Goal: Navigation & Orientation: Go to known website

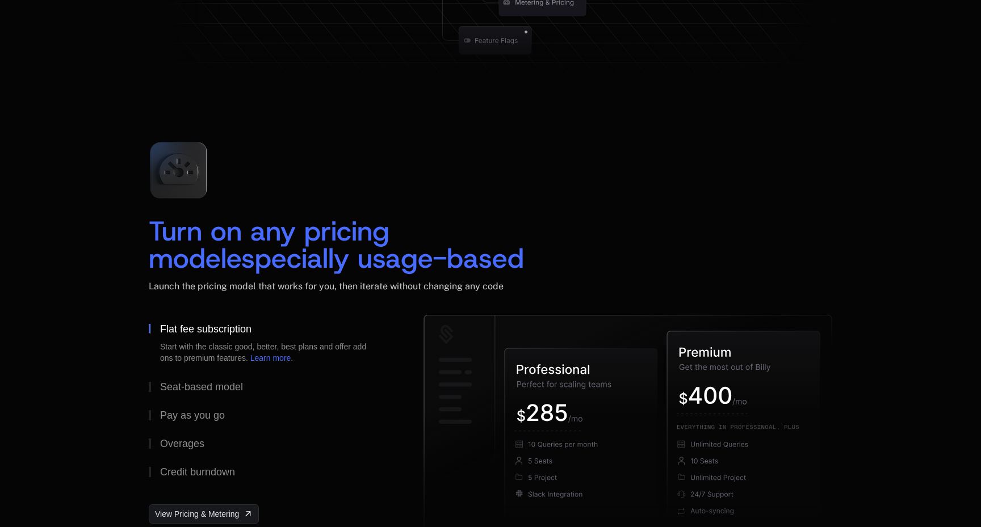
scroll to position [1645, 0]
